Goal: Communication & Community: Answer question/provide support

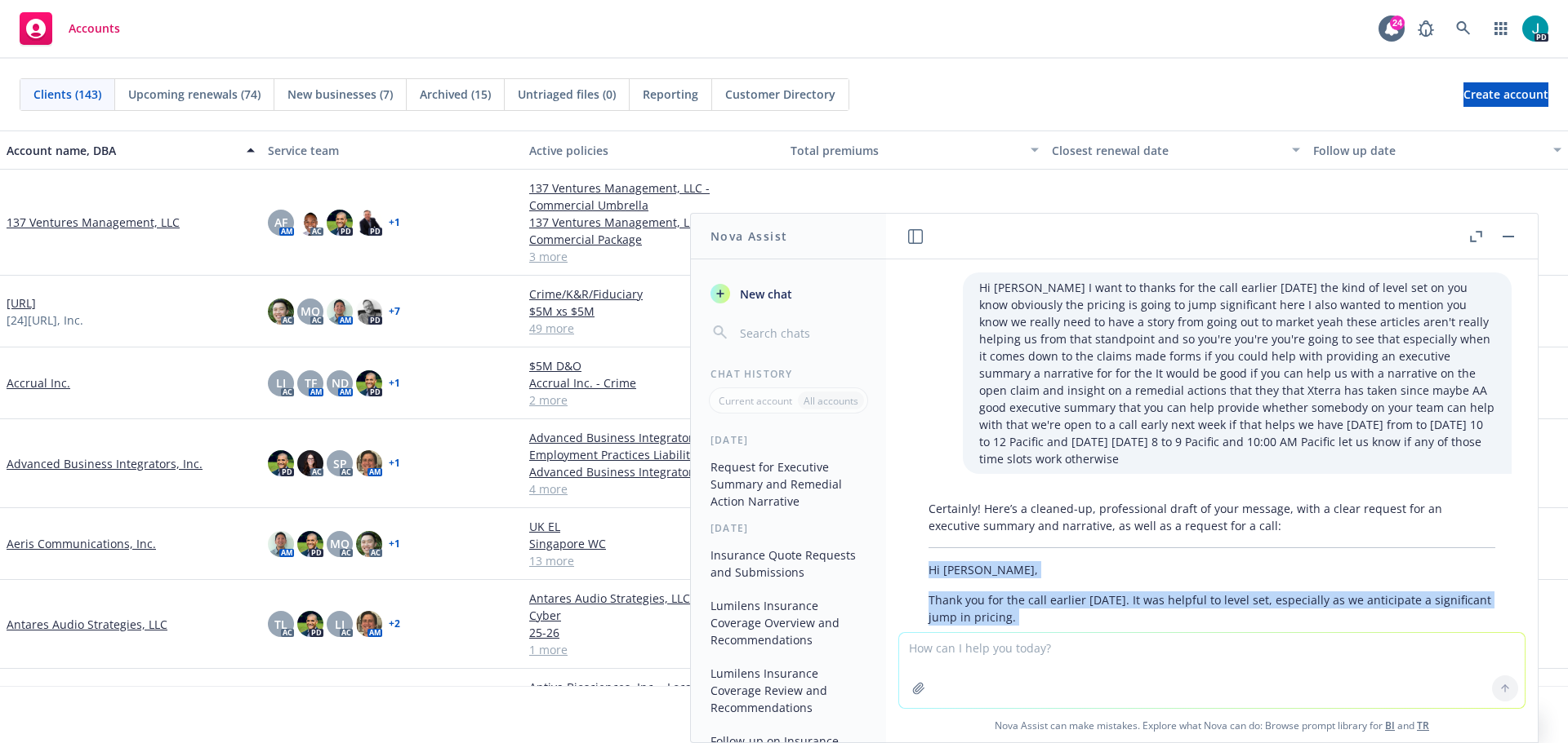
scroll to position [182, 0]
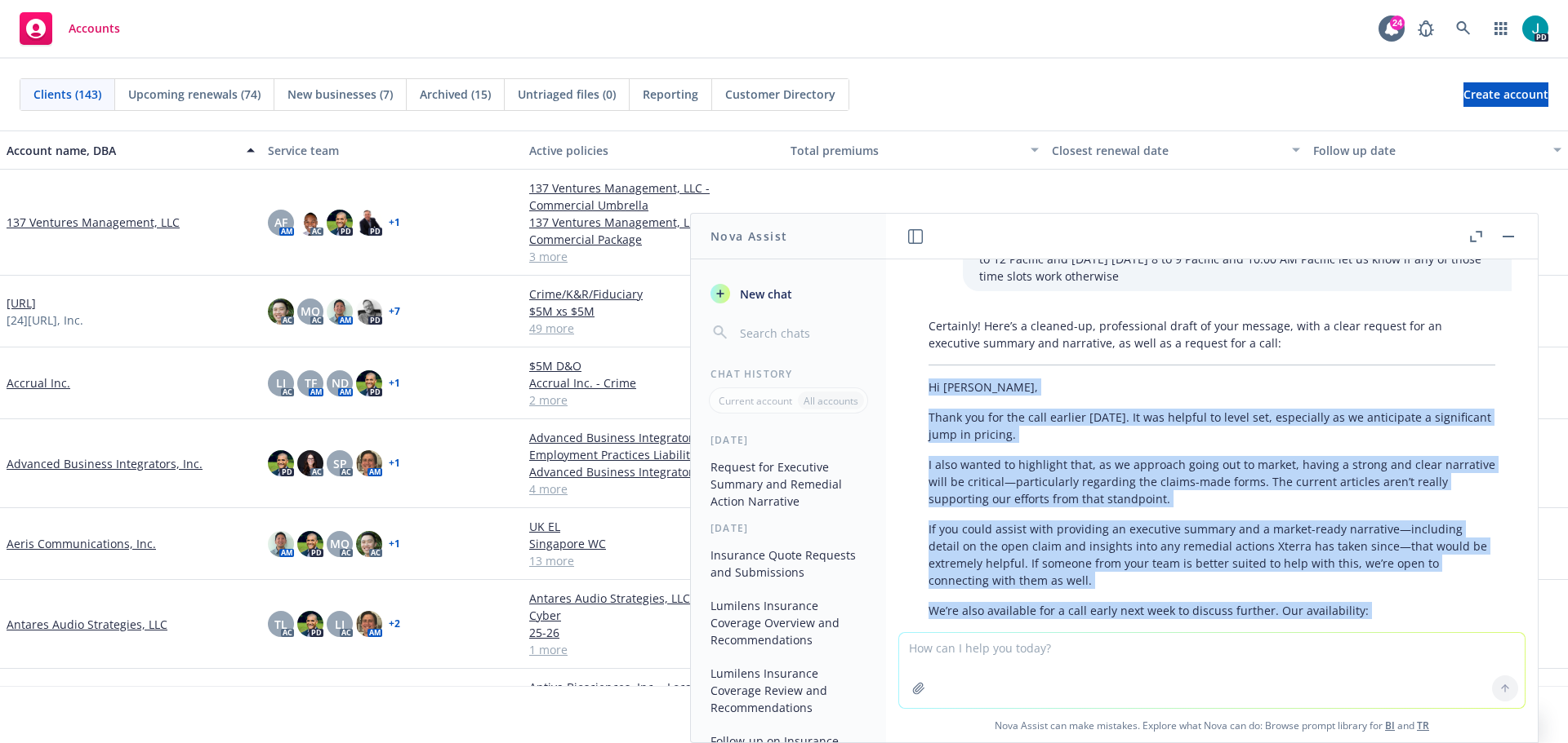
click at [768, 290] on span "New chat" at bounding box center [765, 294] width 56 height 17
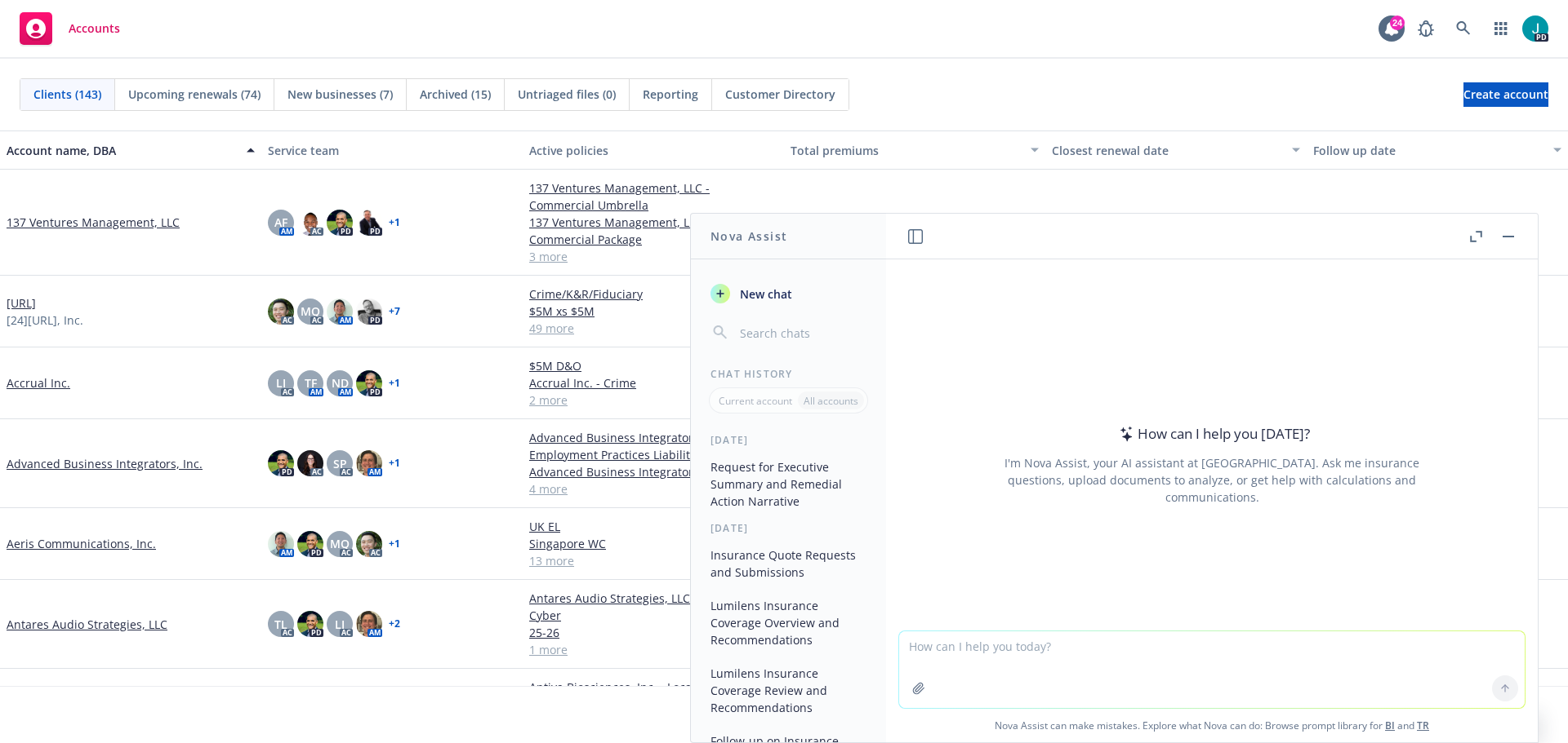
click at [929, 641] on textarea at bounding box center [1211, 669] width 625 height 76
click at [1479, 234] on icon "button" at bounding box center [1476, 236] width 12 height 11
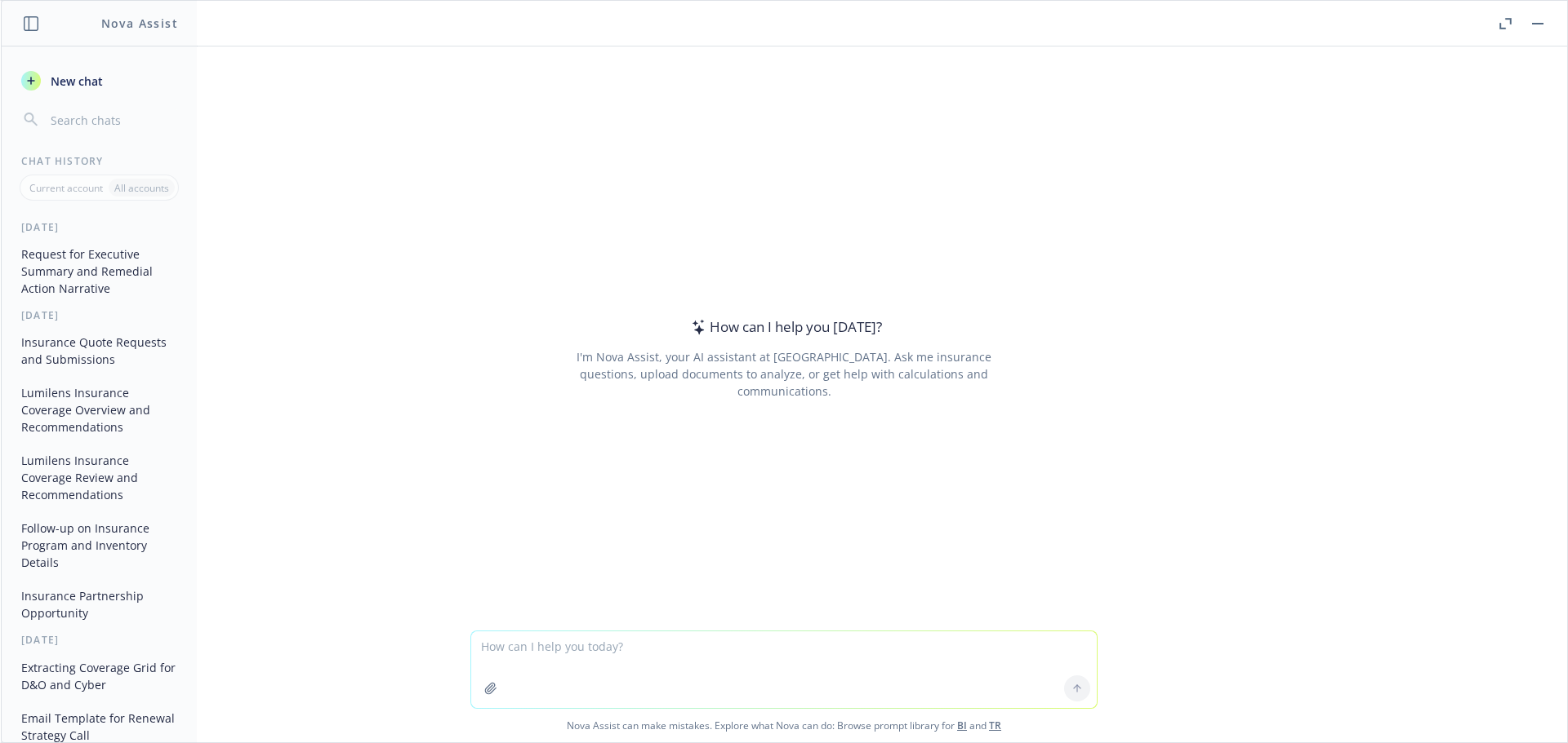
click at [506, 655] on textarea at bounding box center [784, 669] width 625 height 76
paste textarea "The requested table inclusive of Expiring v Renewal premium is illustrated for …"
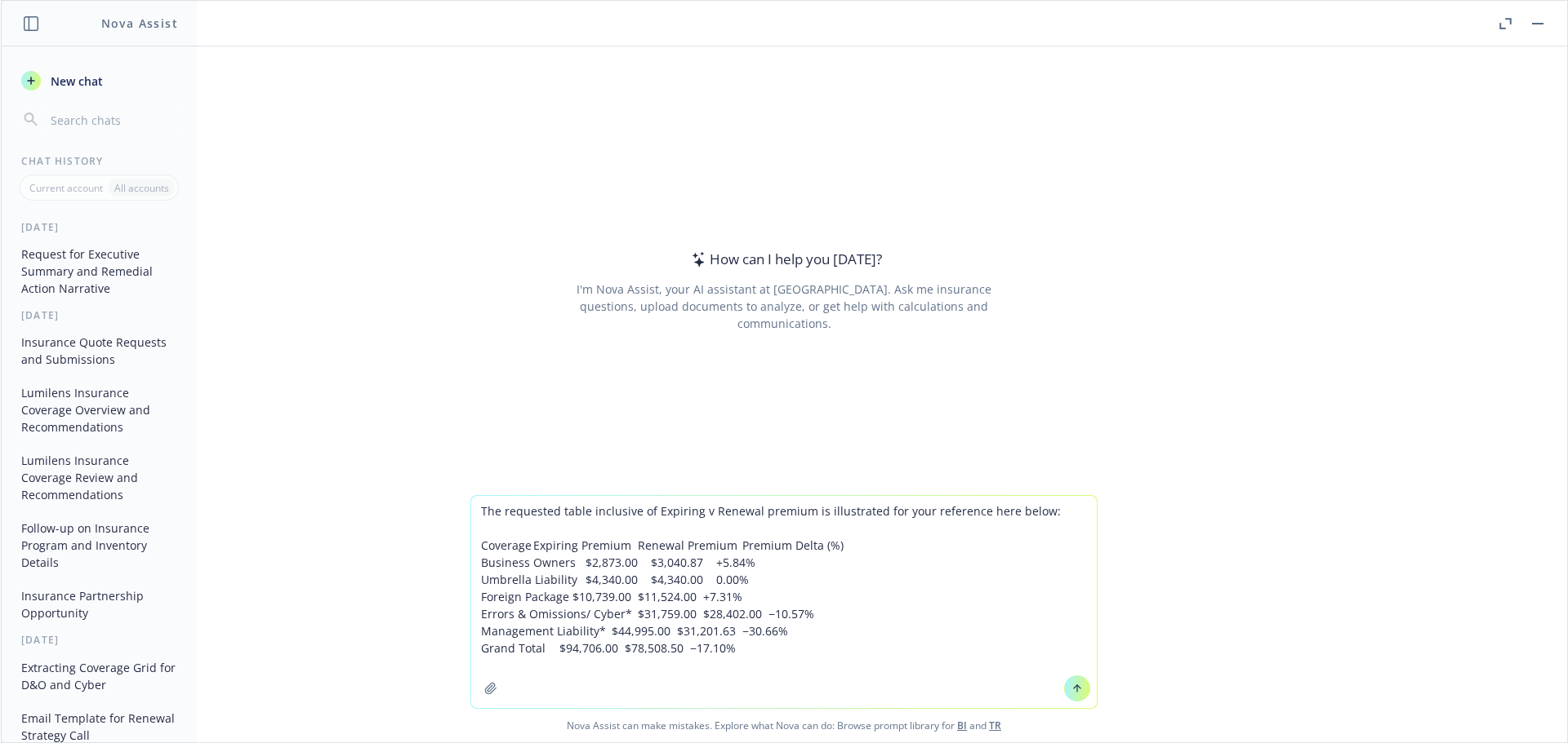
click at [686, 616] on textarea "The requested table inclusive of Expiring v Renewal premium is illustrated for …" at bounding box center [784, 602] width 625 height 212
drag, startPoint x: 880, startPoint y: 618, endPoint x: 856, endPoint y: 615, distance: 24.2
click at [856, 615] on textarea "The requested table inclusive of Expiring v Renewal premium is illustrated for …" at bounding box center [784, 602] width 625 height 212
drag, startPoint x: 668, startPoint y: 634, endPoint x: 615, endPoint y: 630, distance: 53.2
click at [615, 630] on textarea "The requested table inclusive of Expiring v Renewal premium is illustrated for …" at bounding box center [784, 602] width 625 height 212
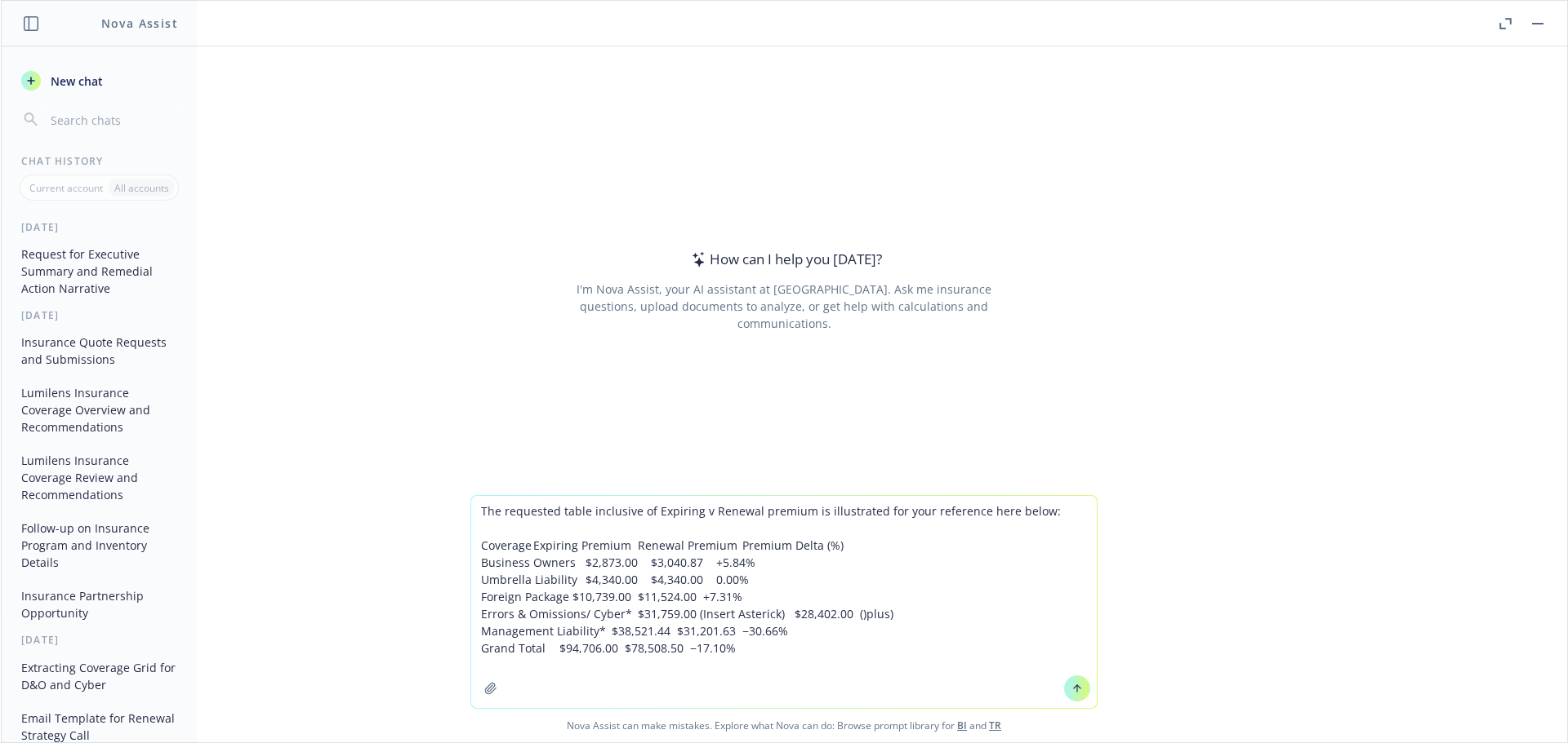
drag, startPoint x: 808, startPoint y: 634, endPoint x: 754, endPoint y: 631, distance: 54.1
click at [754, 631] on textarea "The requested table inclusive of Expiring v Renewal premium is illustrated for …" at bounding box center [784, 602] width 625 height 212
drag, startPoint x: 741, startPoint y: 648, endPoint x: 539, endPoint y: 645, distance: 202.0
click at [539, 645] on textarea "The requested table inclusive of Expiring v Renewal premium is illustrated for …" at bounding box center [784, 602] width 625 height 212
type textarea "The requested table inclusive of Expiring v Renewal premium is illustrated for …"
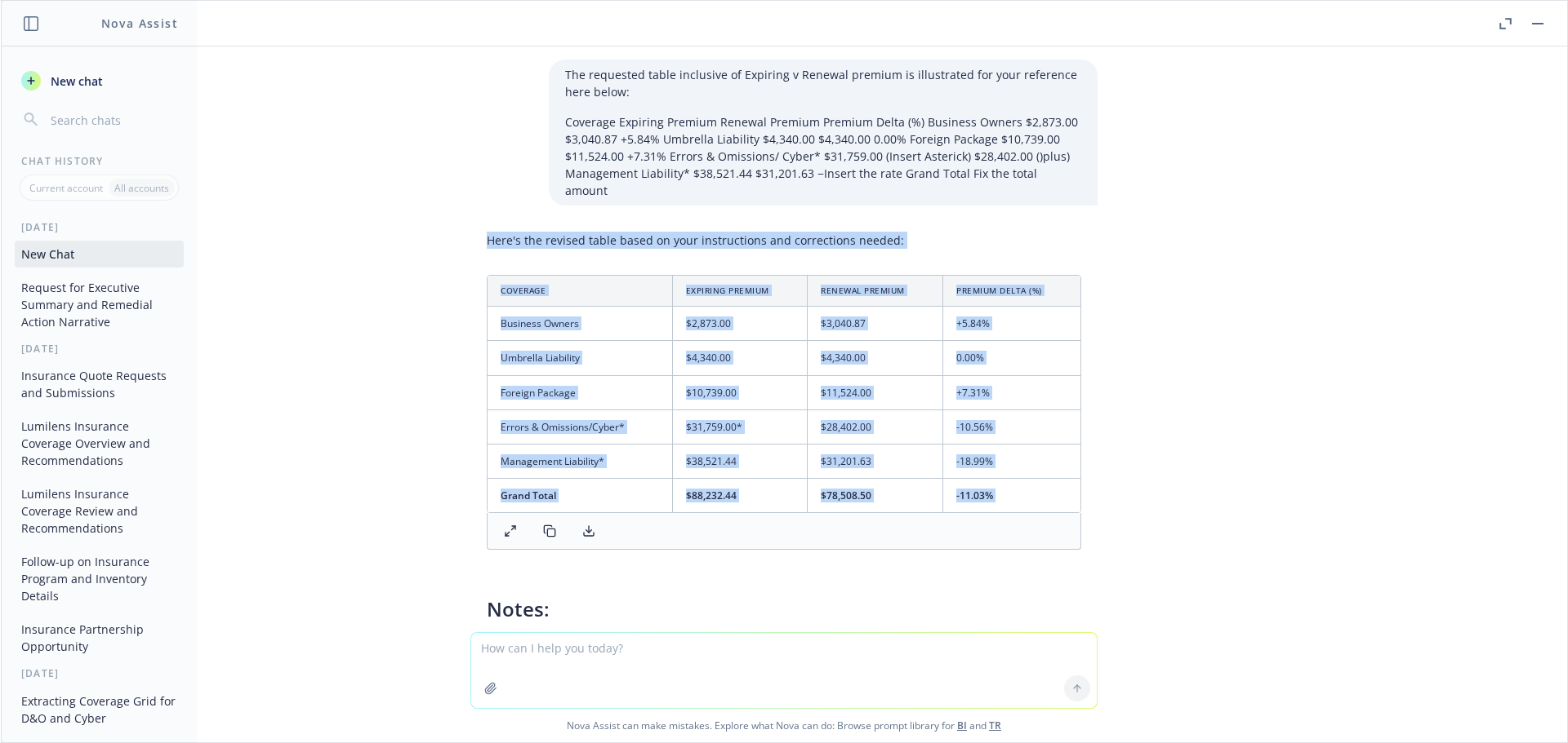
drag, startPoint x: 1066, startPoint y: 534, endPoint x: 472, endPoint y: 235, distance: 665.0
click at [472, 235] on div "Here's the revised table based on your instructions and corrections needed: Cov…" at bounding box center [784, 514] width 627 height 577
copy div "Here's the revised table based on your instructions and corrections needed: Cov…"
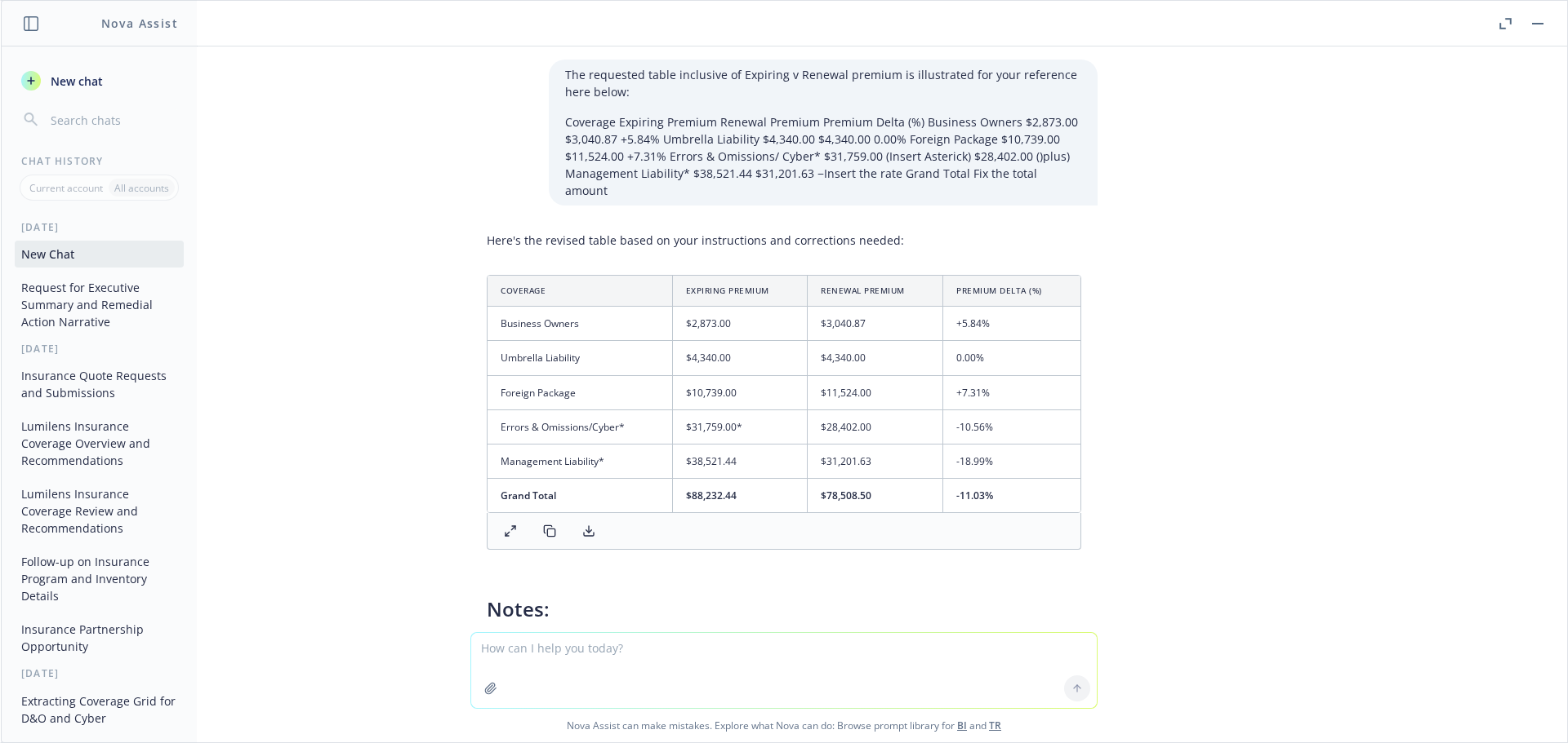
click at [504, 642] on textarea at bounding box center [784, 670] width 625 height 75
paste textarea "Here's the revised table based on your instructions and corrections needed: Cov…"
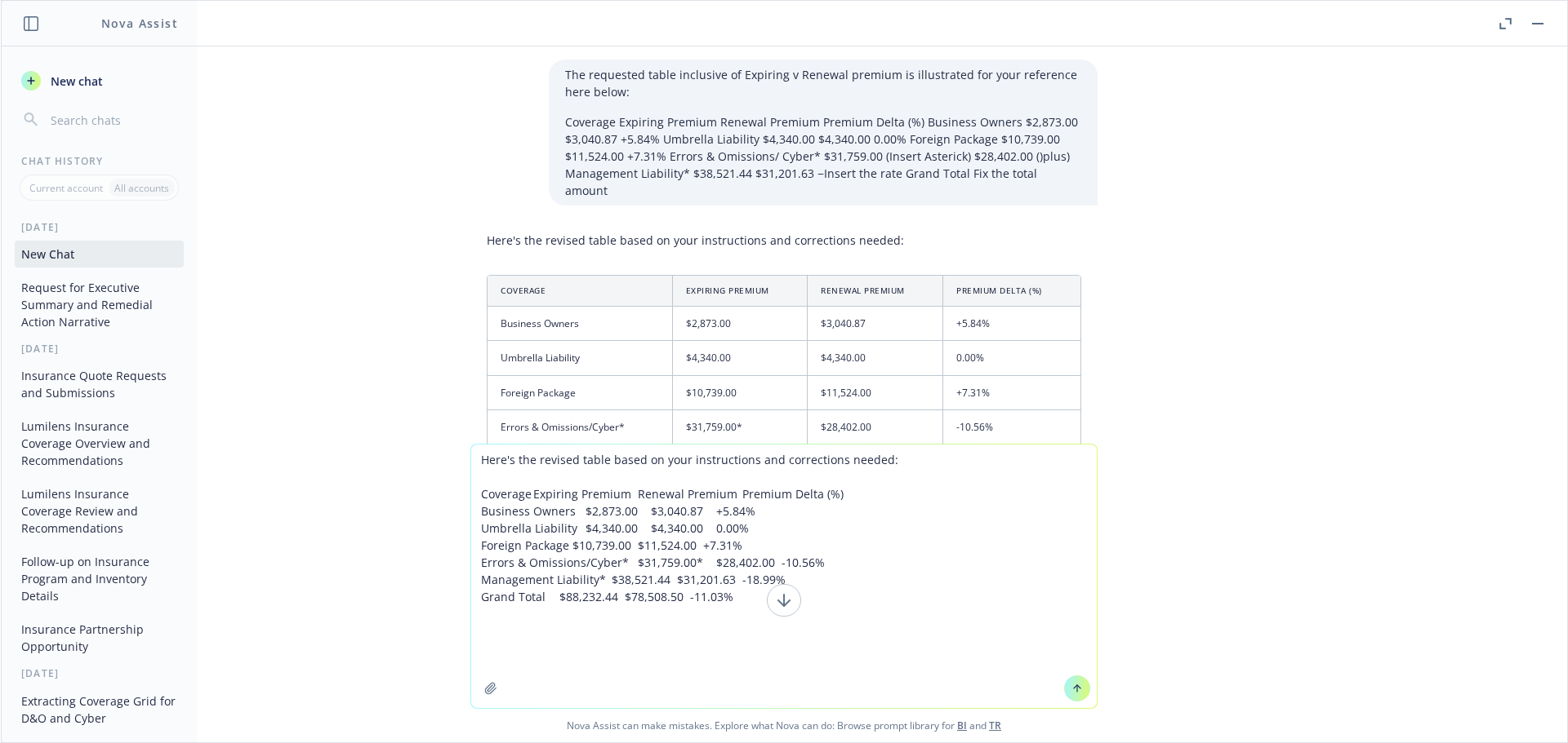
click at [533, 663] on textarea "Here's the revised table based on your instructions and corrections needed: Cov…" at bounding box center [784, 576] width 625 height 263
click at [511, 631] on textarea "Here's the revised table based on your instructions and corrections needed: Cov…" at bounding box center [784, 576] width 625 height 263
click at [505, 638] on textarea "Here's the revised table based on your instructions and corrections needed: Cov…" at bounding box center [784, 576] width 625 height 263
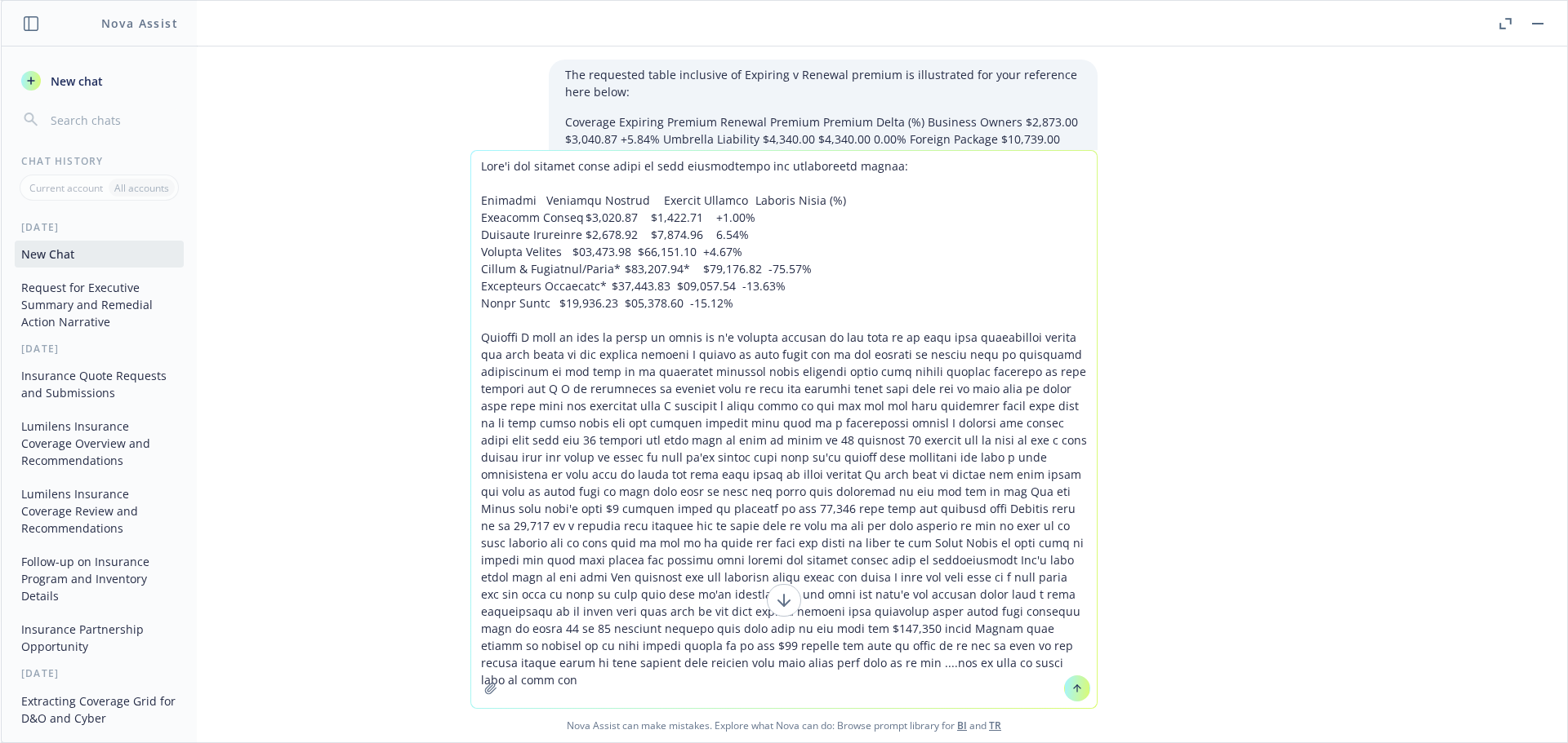
type textarea "Here's the revised table based on your instructions and corrections needed: Cov…"
click at [1071, 689] on icon at bounding box center [1077, 689] width 11 height 11
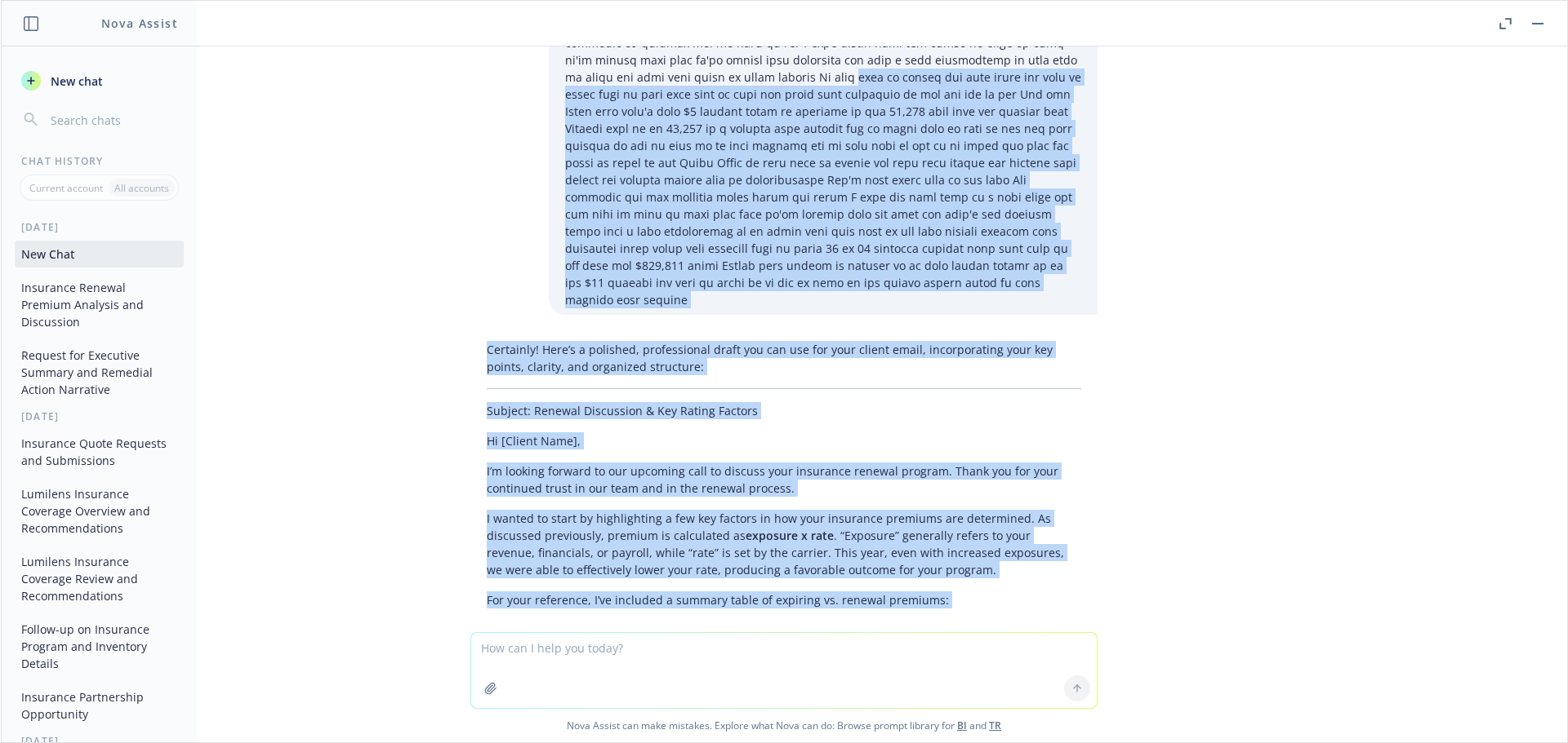
scroll to position [1068, 0]
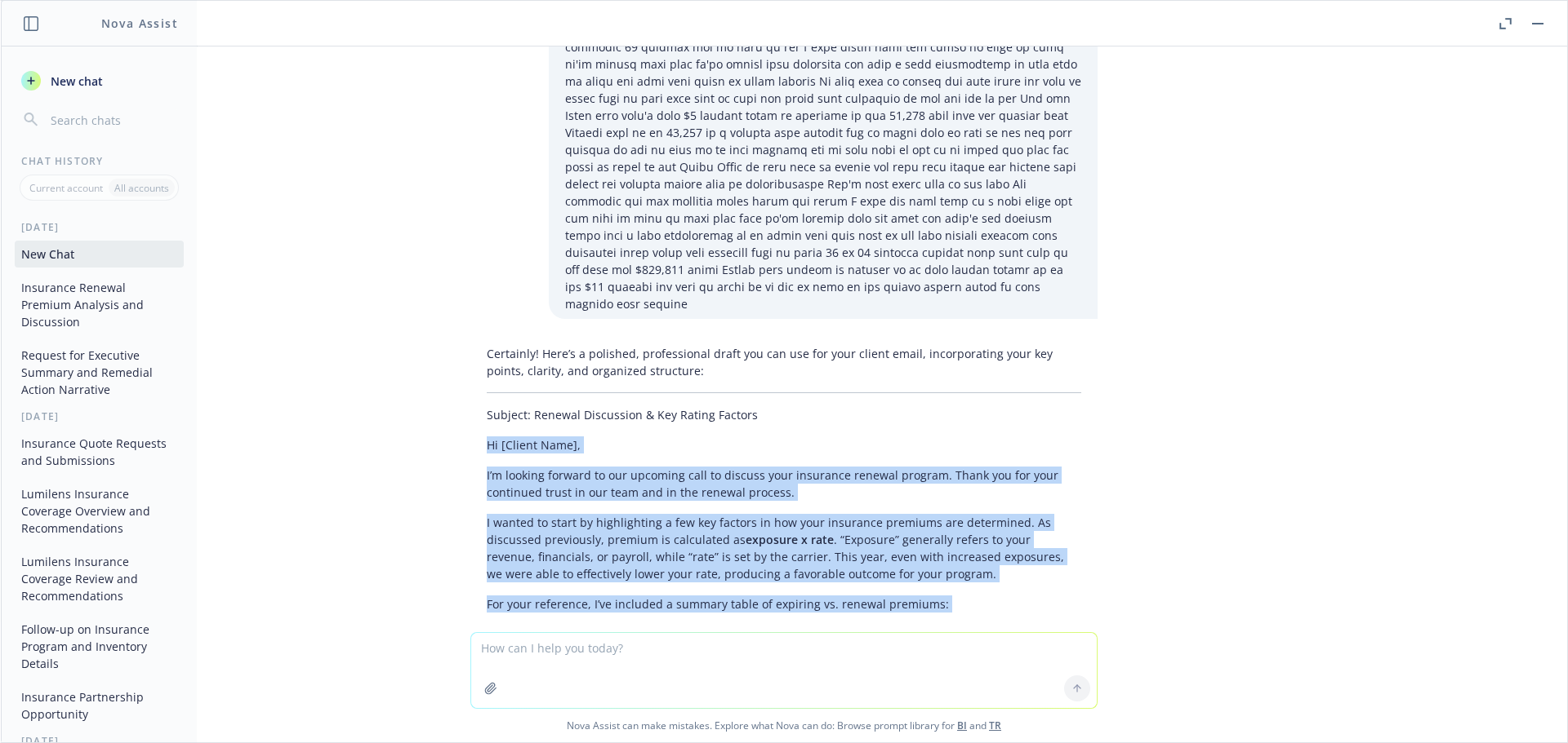
drag, startPoint x: 932, startPoint y: 426, endPoint x: 457, endPoint y: 407, distance: 475.4
copy div "Lo [Ipsumd Sita], C’a elitsed doeiusm te inc utlabore etdo ma aliquae admi veni…"
